Goal: Transaction & Acquisition: Download file/media

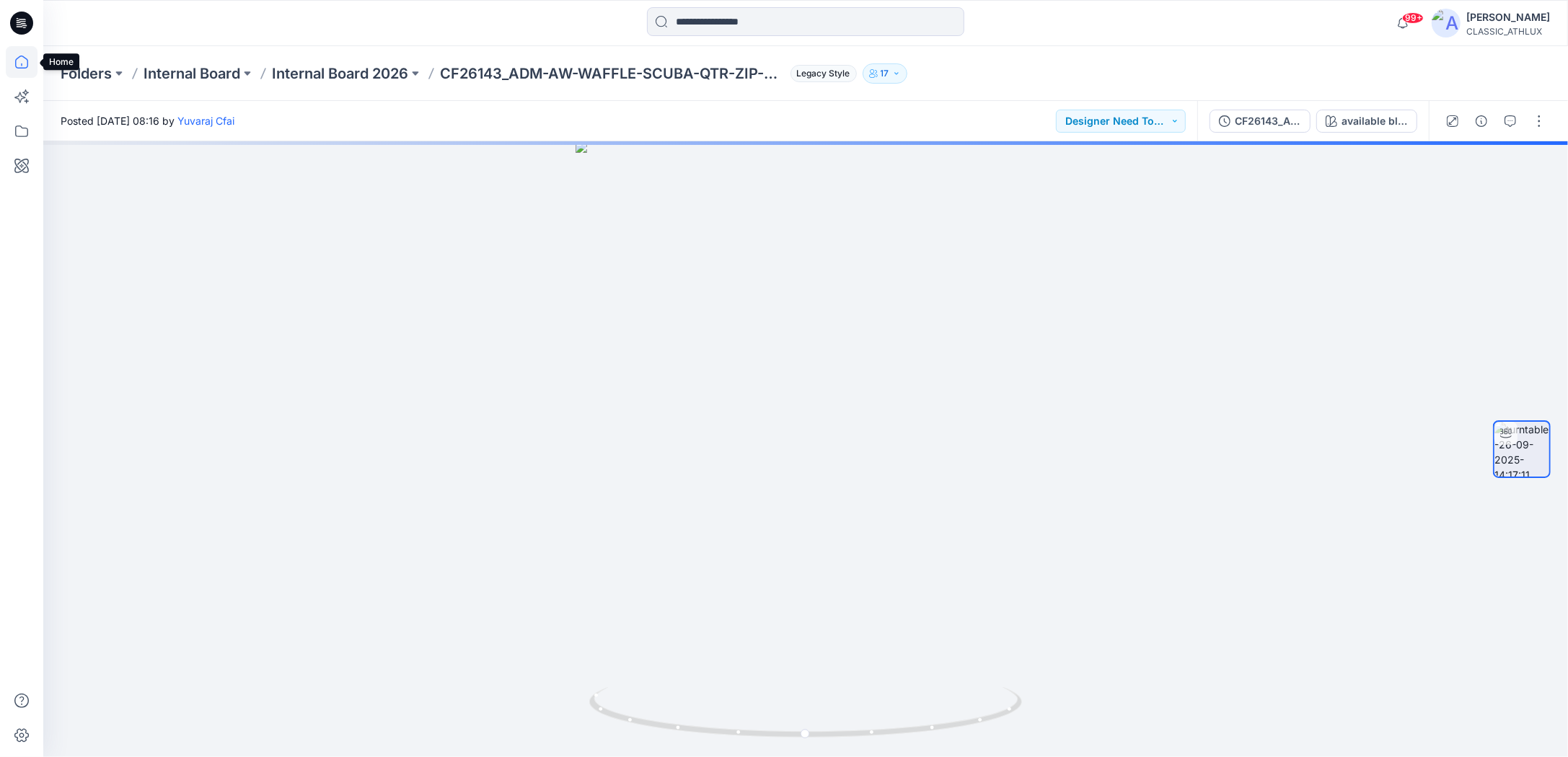
click at [23, 62] on icon at bounding box center [21, 62] width 32 height 32
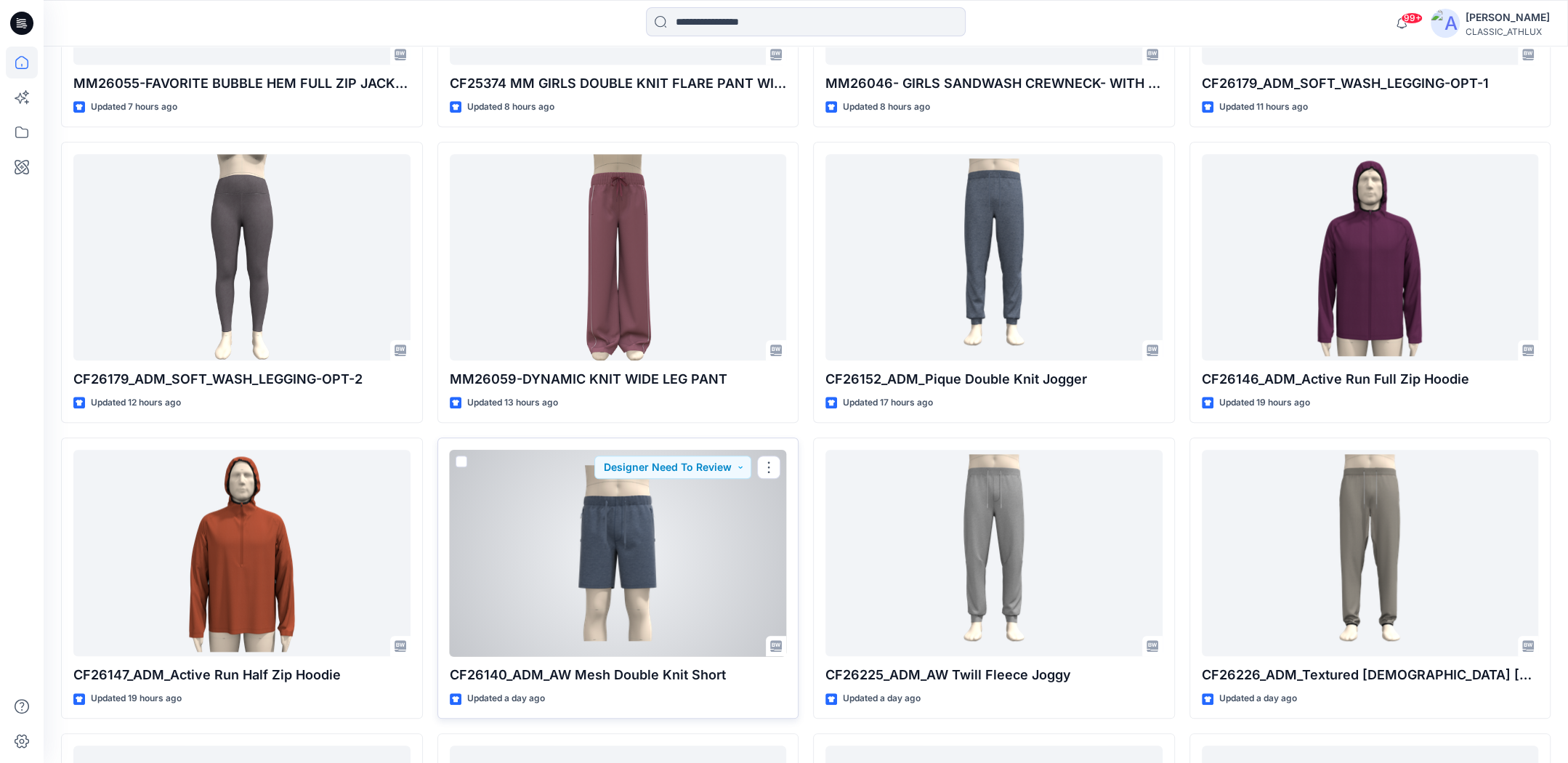
scroll to position [1372, 0]
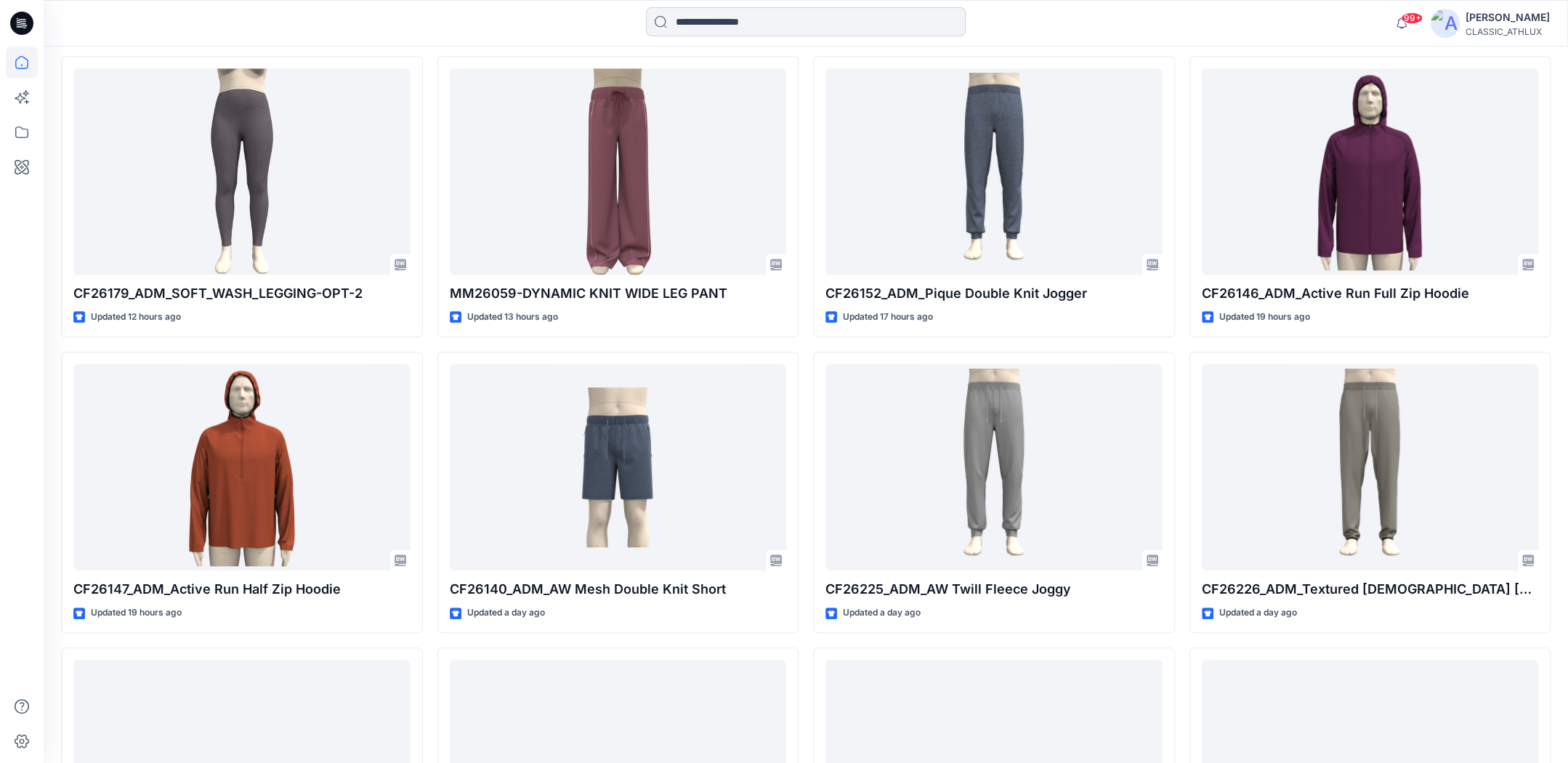
click at [701, 25] on input at bounding box center [806, 22] width 320 height 29
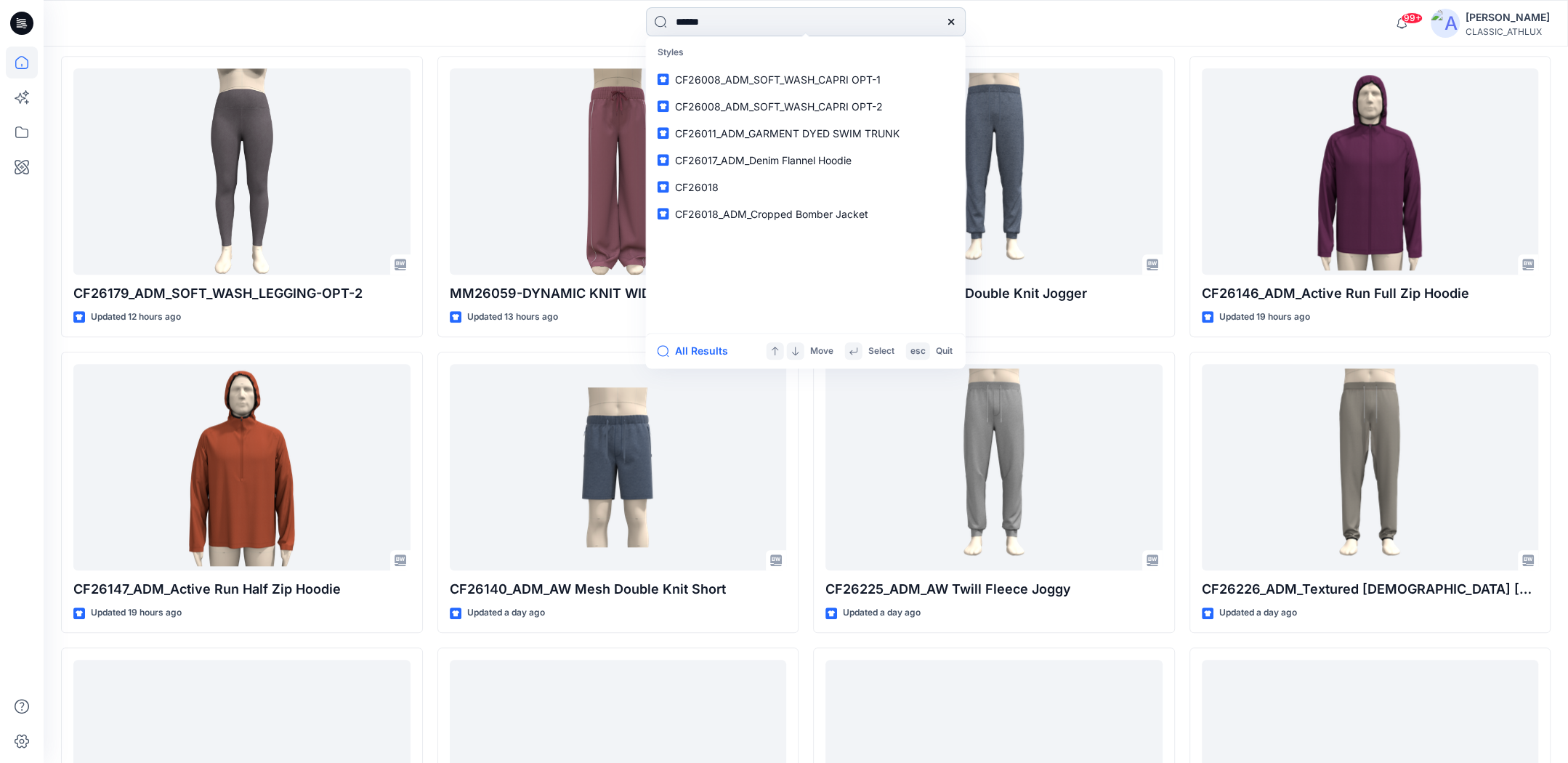
type input "*******"
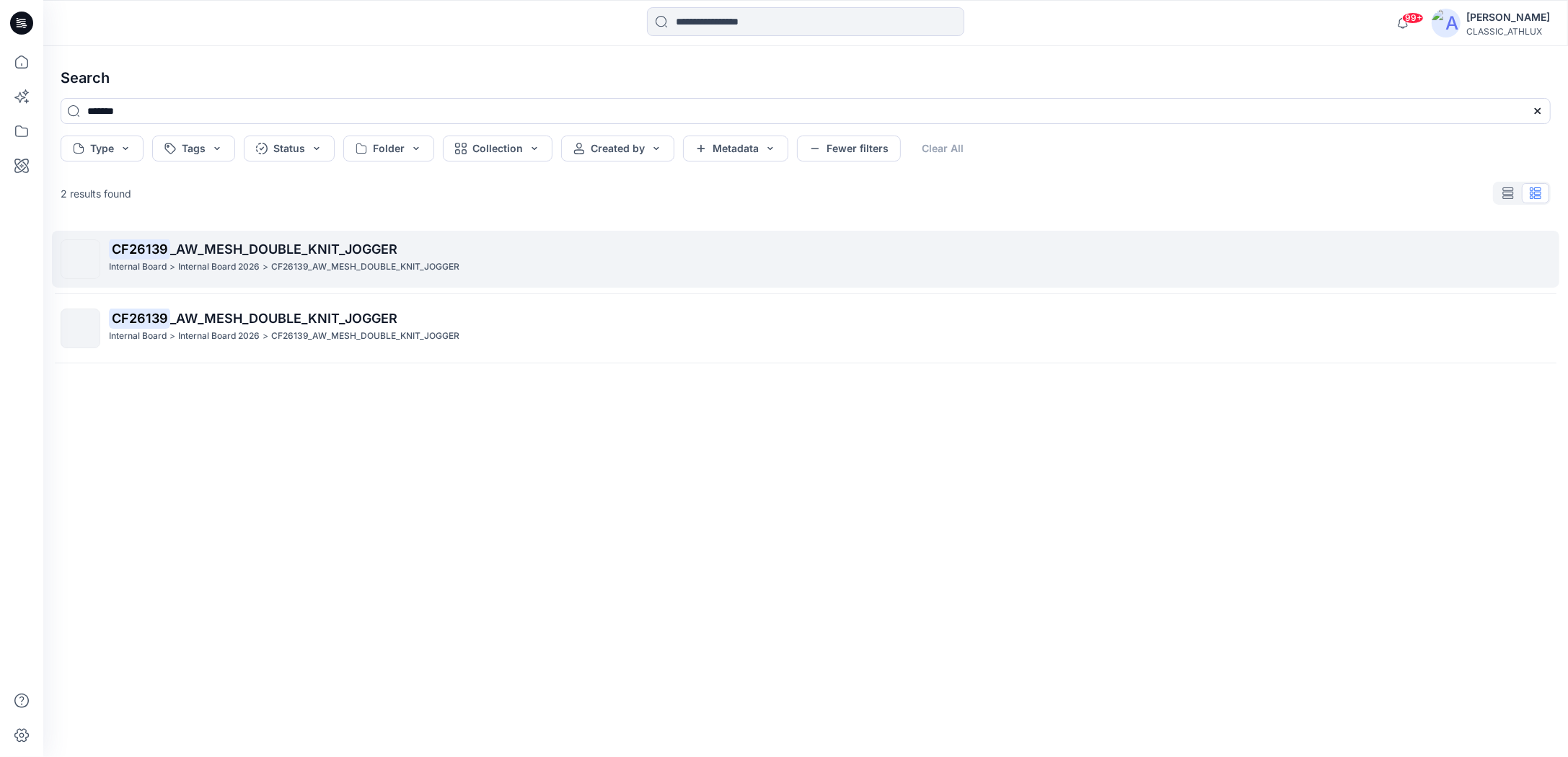
click at [251, 265] on p "Internal Board 2026" at bounding box center [219, 267] width 81 height 15
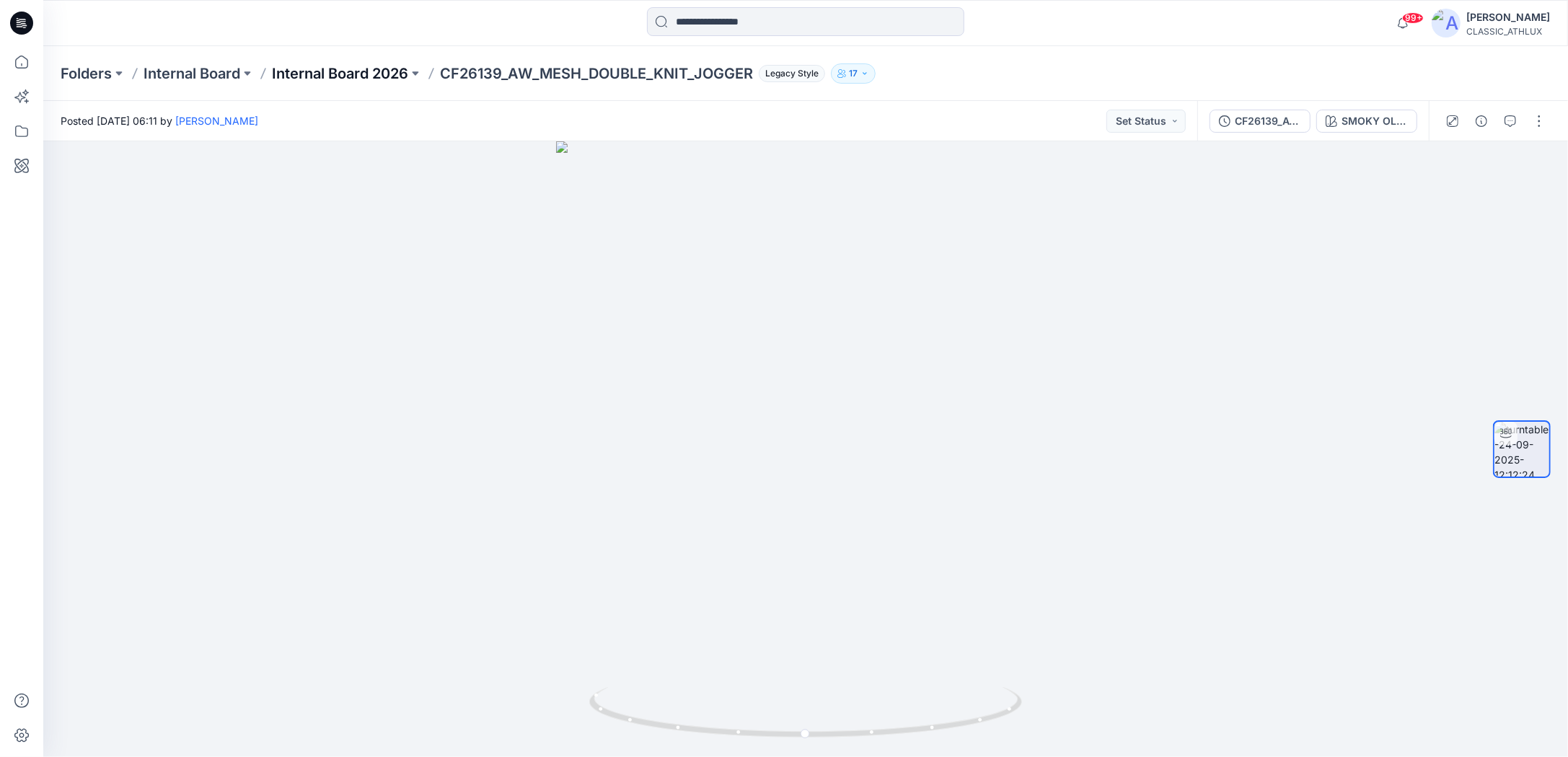
click at [359, 72] on p "Internal Board 2026" at bounding box center [340, 73] width 136 height 21
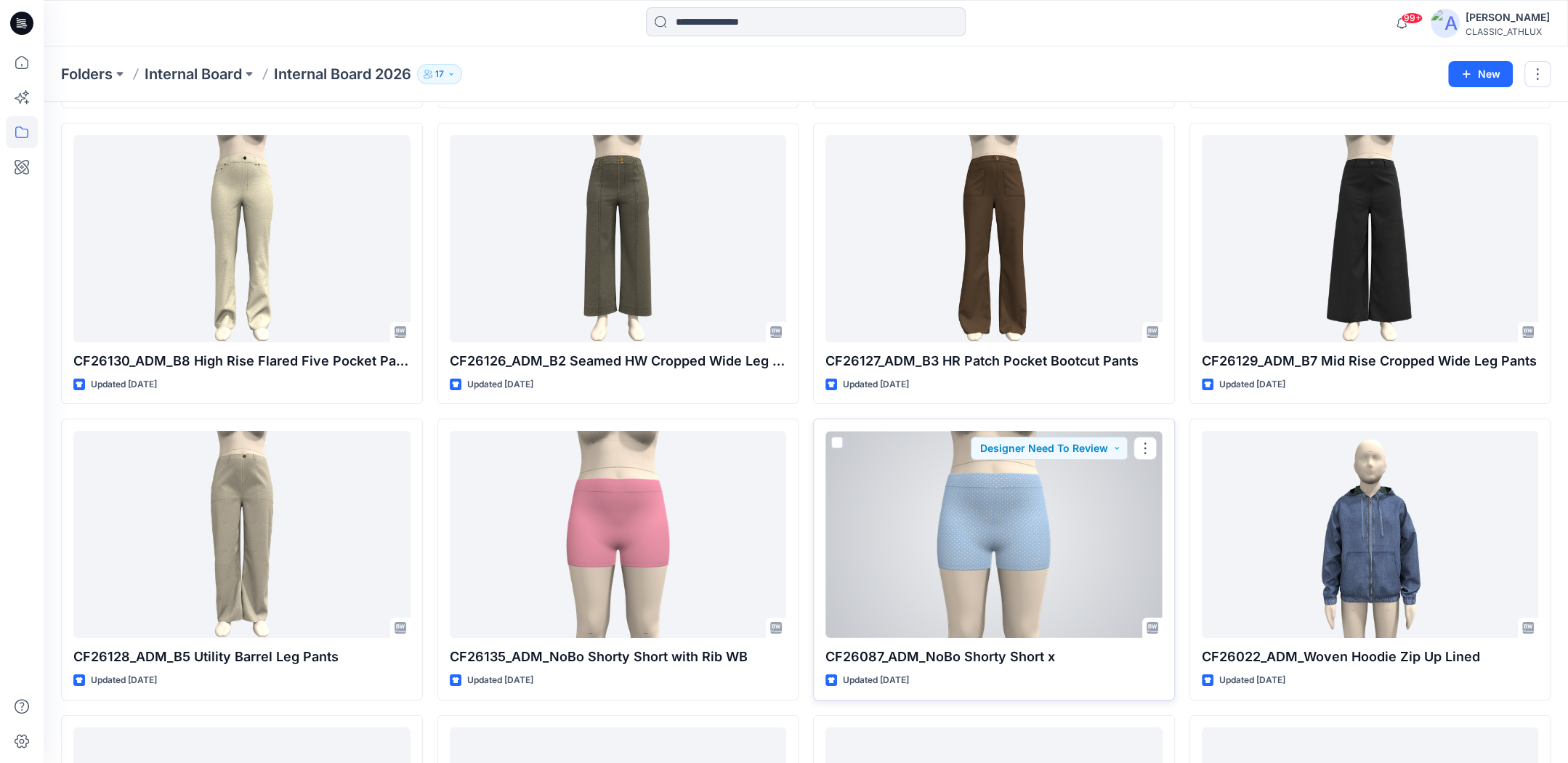
scroll to position [4947, 0]
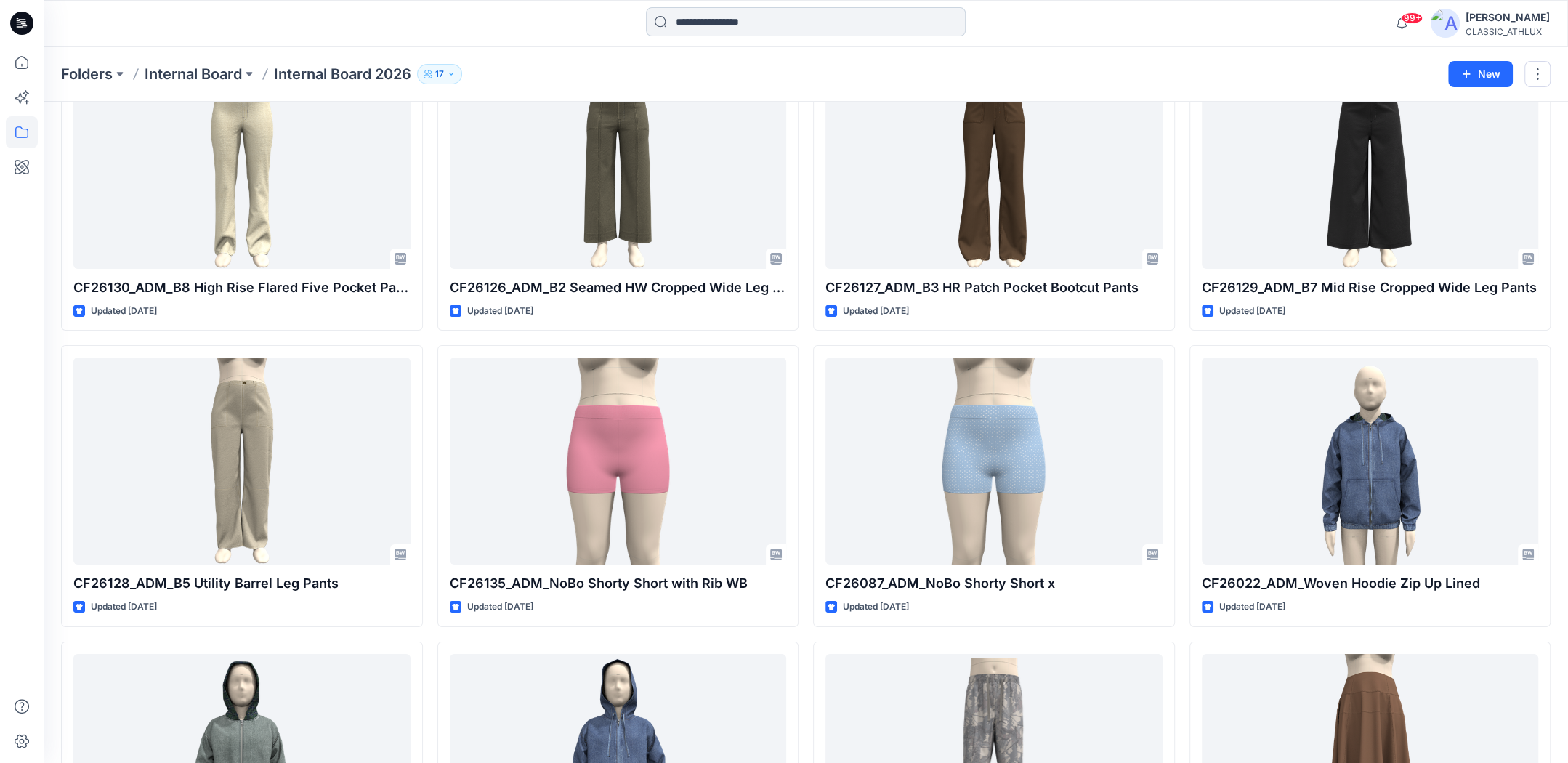
click at [735, 23] on input at bounding box center [806, 22] width 320 height 29
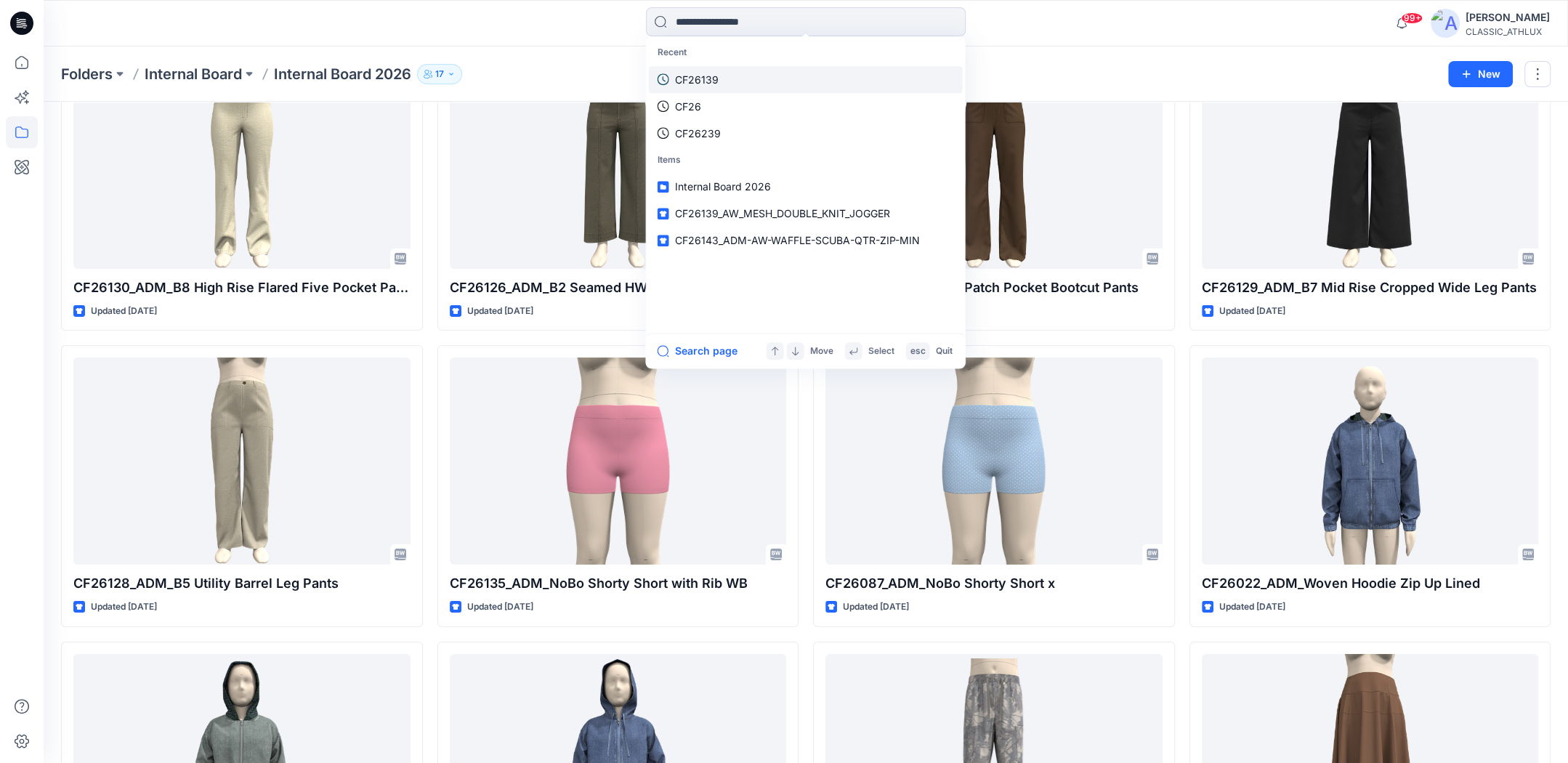
drag, startPoint x: 713, startPoint y: 71, endPoint x: 709, endPoint y: 80, distance: 9.8
click at [709, 80] on p "CF26139" at bounding box center [697, 80] width 44 height 15
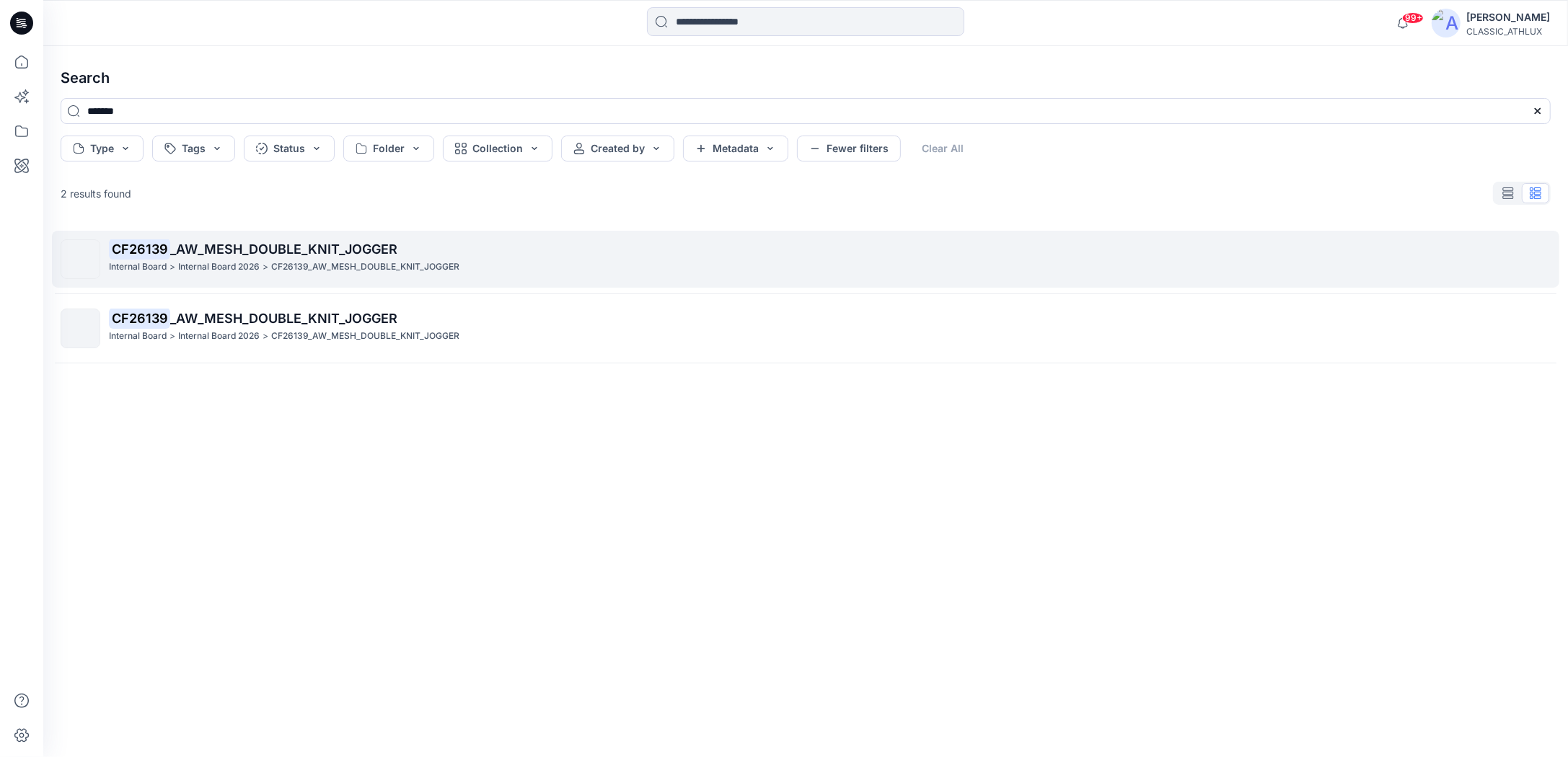
click at [249, 270] on p "Internal Board 2026" at bounding box center [219, 267] width 81 height 15
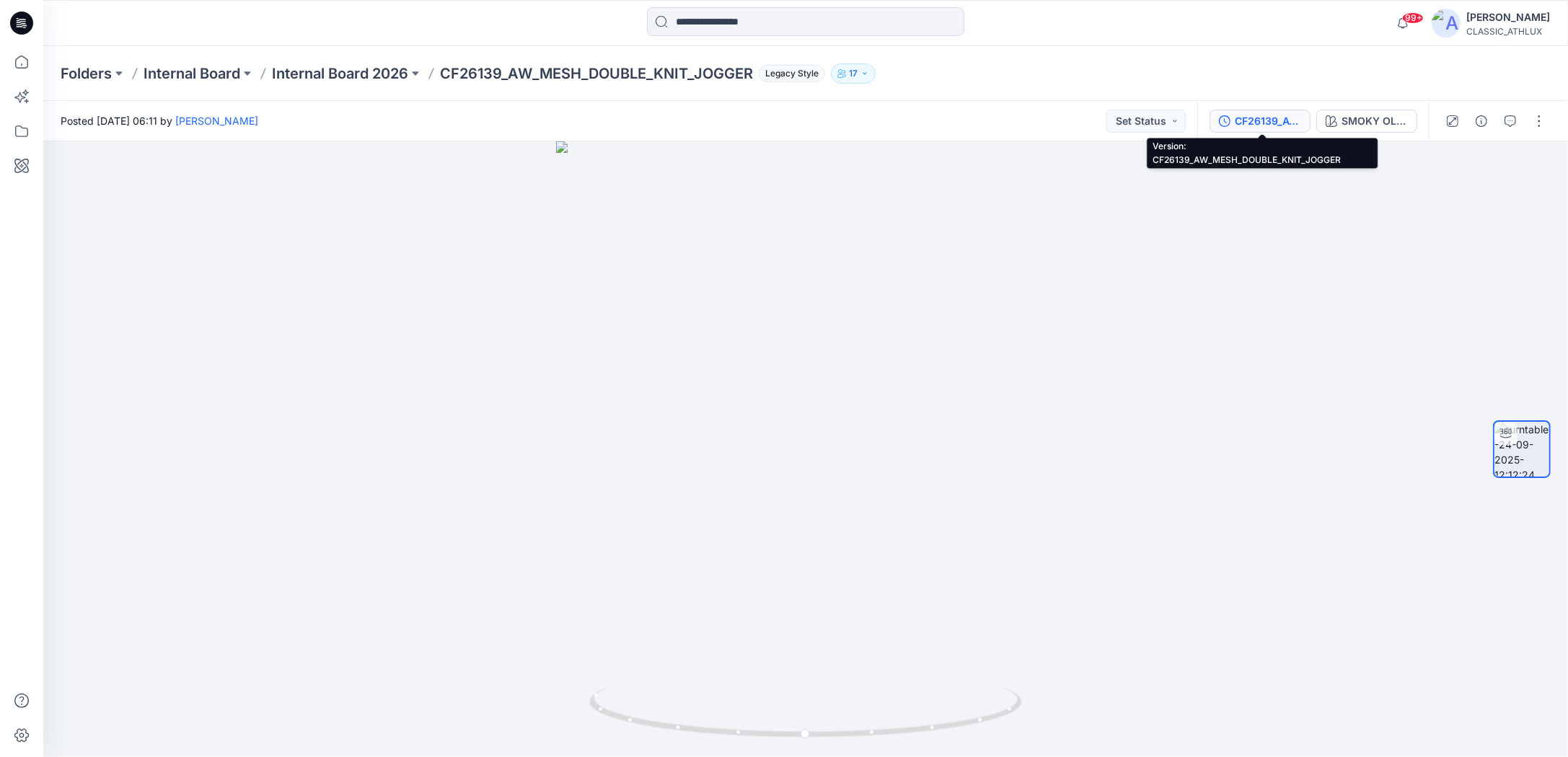
click at [1289, 123] on div "CF26139_AW_MESH_DOUBLE_KNIT_JOGGER" at bounding box center [1267, 121] width 67 height 16
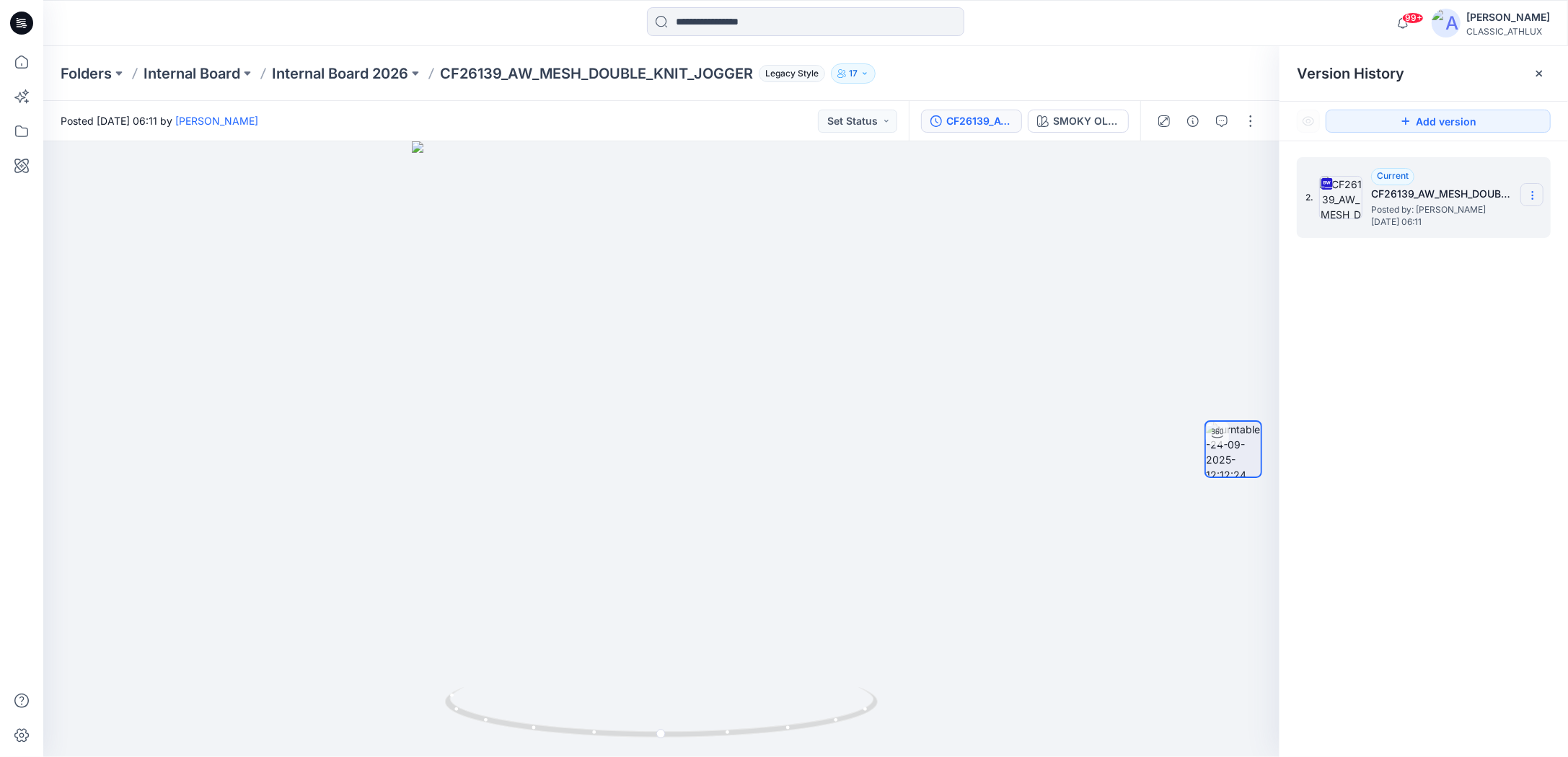
click at [1527, 194] on icon at bounding box center [1533, 196] width 12 height 12
click at [1448, 226] on span "Download Source BW File" at bounding box center [1459, 223] width 121 height 17
